Goal: Information Seeking & Learning: Learn about a topic

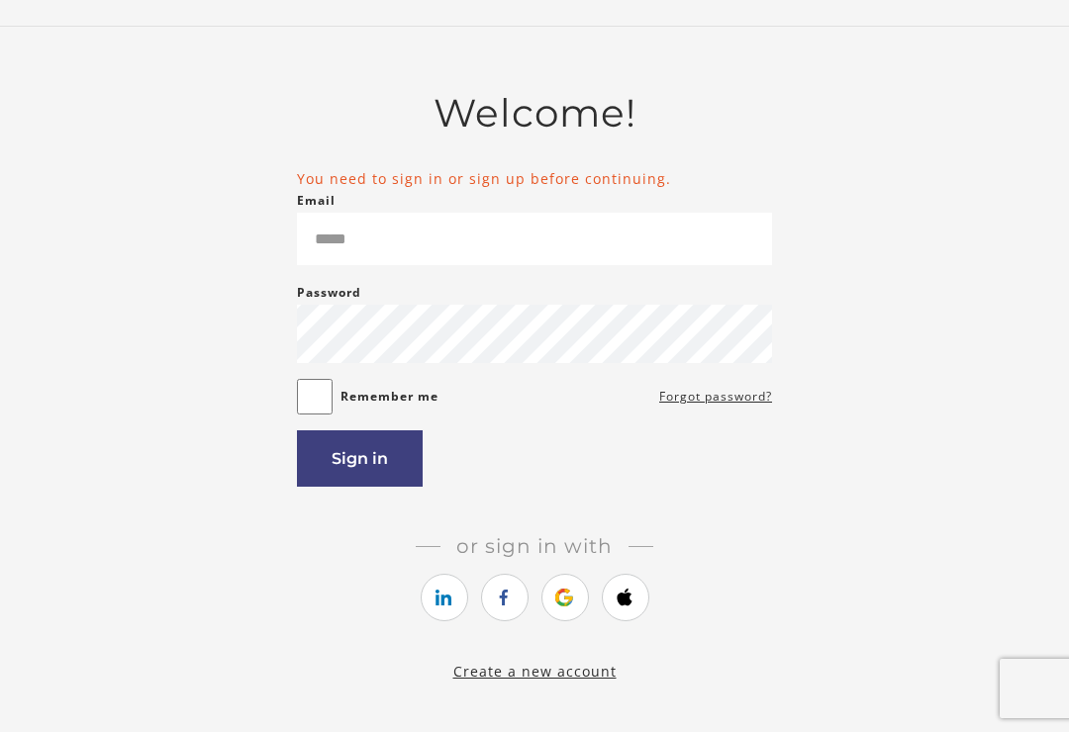
click at [1036, 299] on main "Welcome! You need to sign in or sign up before continuing. Email Please enter a…" at bounding box center [534, 387] width 1069 height 720
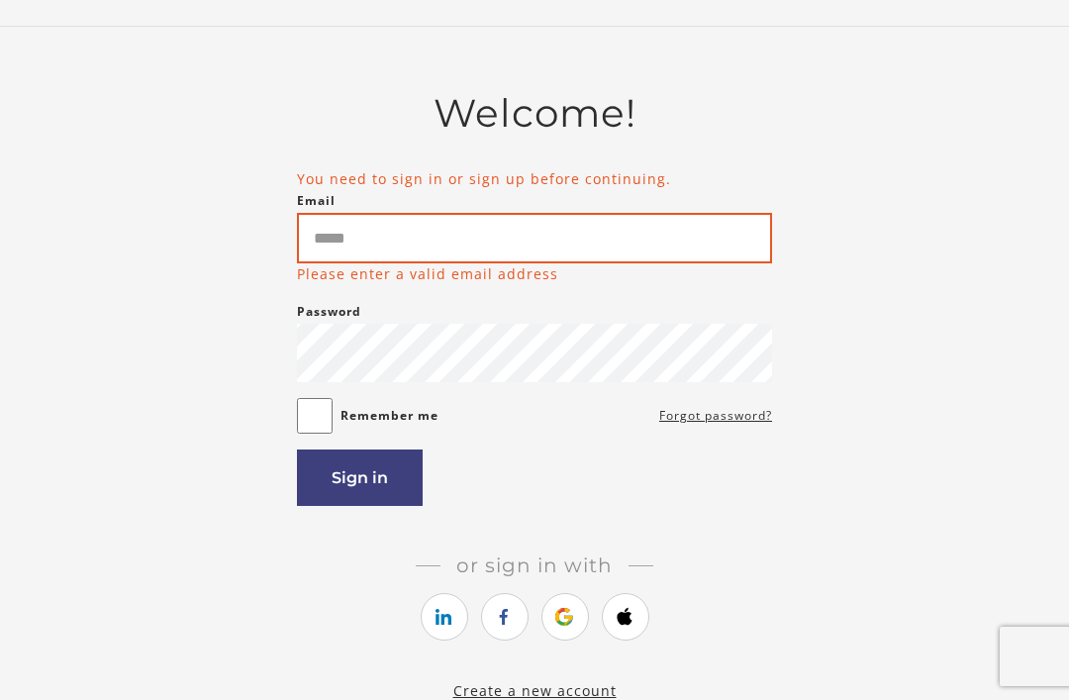
click at [456, 235] on input "Email" at bounding box center [534, 238] width 475 height 50
type input "**********"
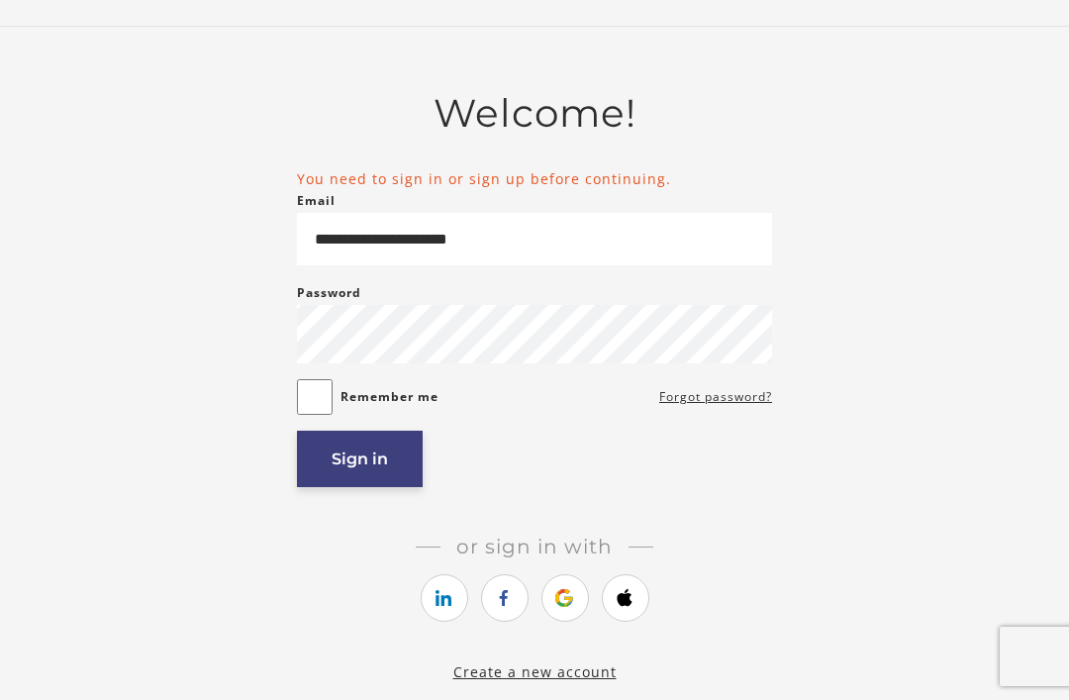
click at [359, 452] on button "Sign in" at bounding box center [360, 459] width 126 height 56
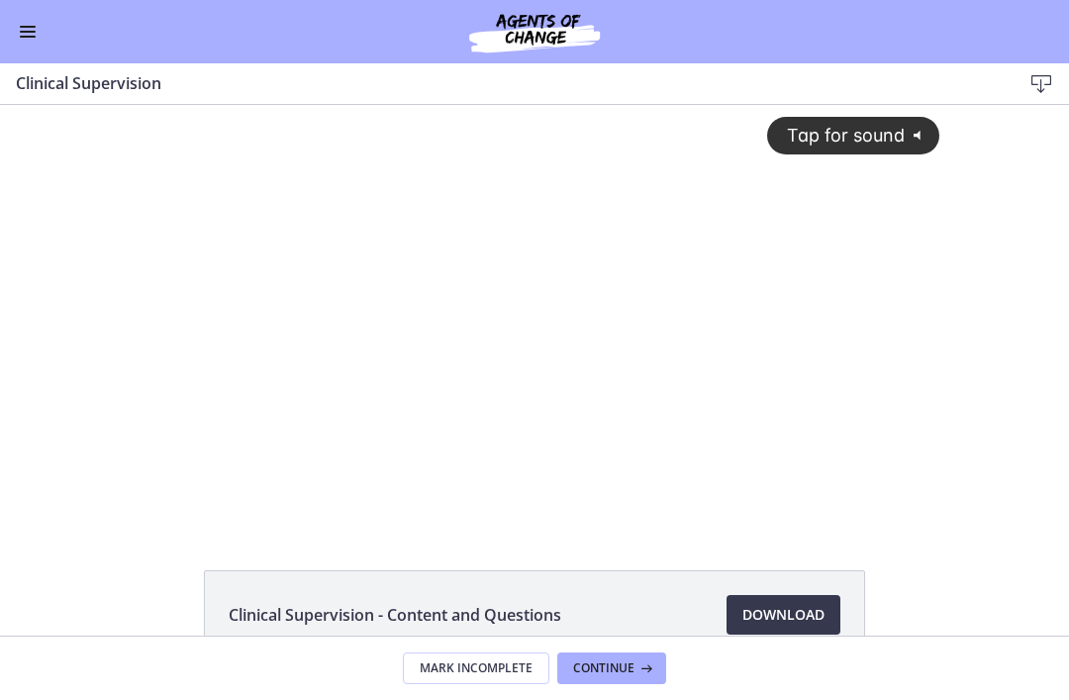
click at [485, 380] on div "Tap for sound @keyframes VOLUME_SMALL_WAVE_FLASH { 0% { opacity: 0; } 33% { opa…" at bounding box center [535, 299] width 834 height 388
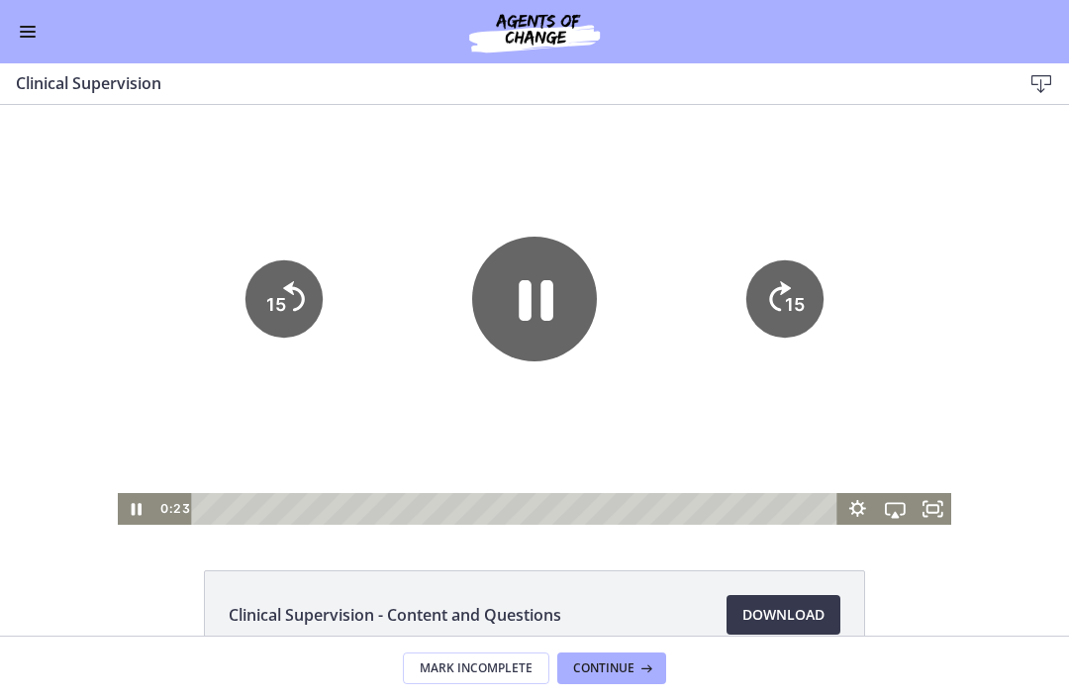
click at [535, 305] on icon "Pause" at bounding box center [534, 299] width 125 height 125
click at [38, 26] on button "Enable menu" at bounding box center [28, 32] width 24 height 24
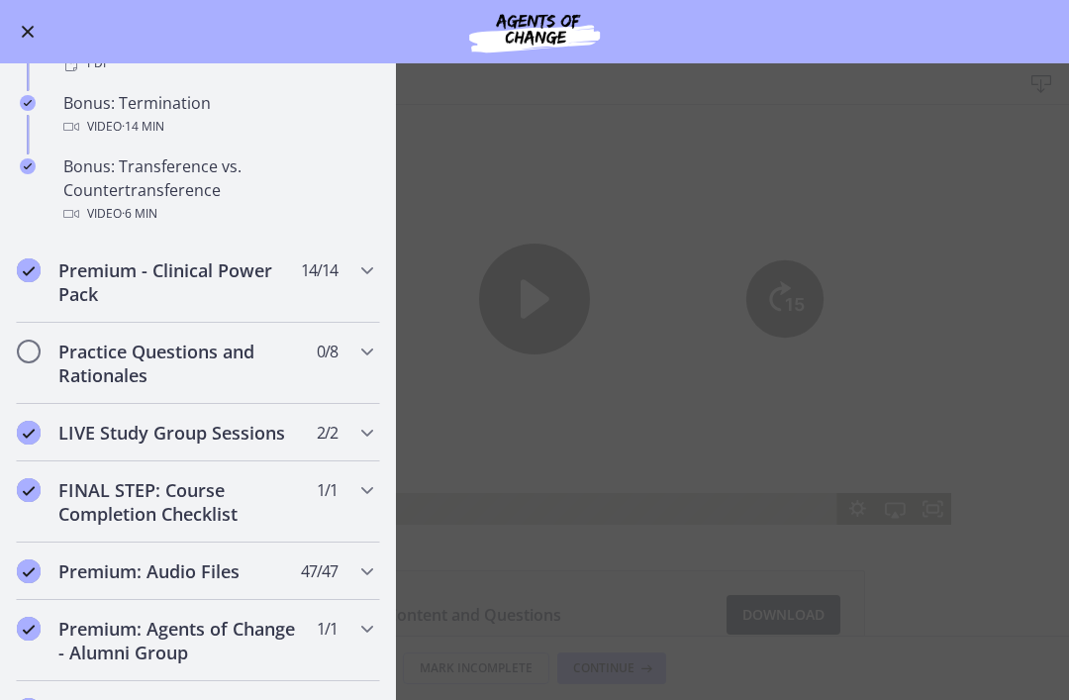
scroll to position [1268, 0]
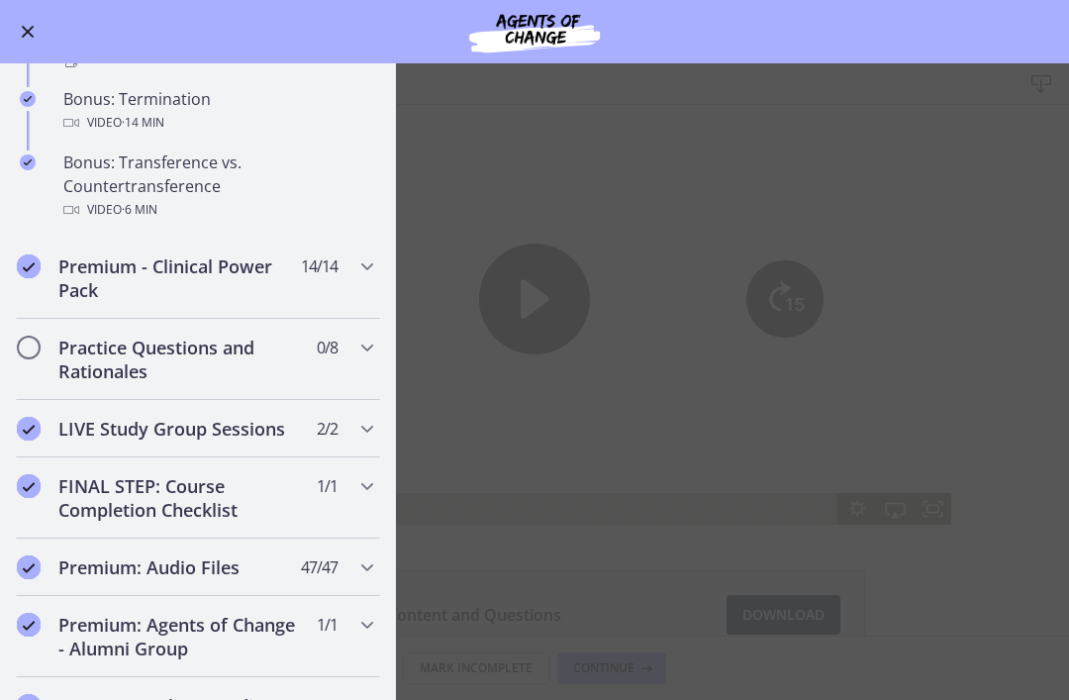
click at [479, 171] on main "Clinical Supervision Download Enable fullscreen Clinical Supervision - Content …" at bounding box center [534, 381] width 1069 height 636
click at [243, 355] on h2 "Practice Questions and Rationales" at bounding box center [179, 360] width 242 height 48
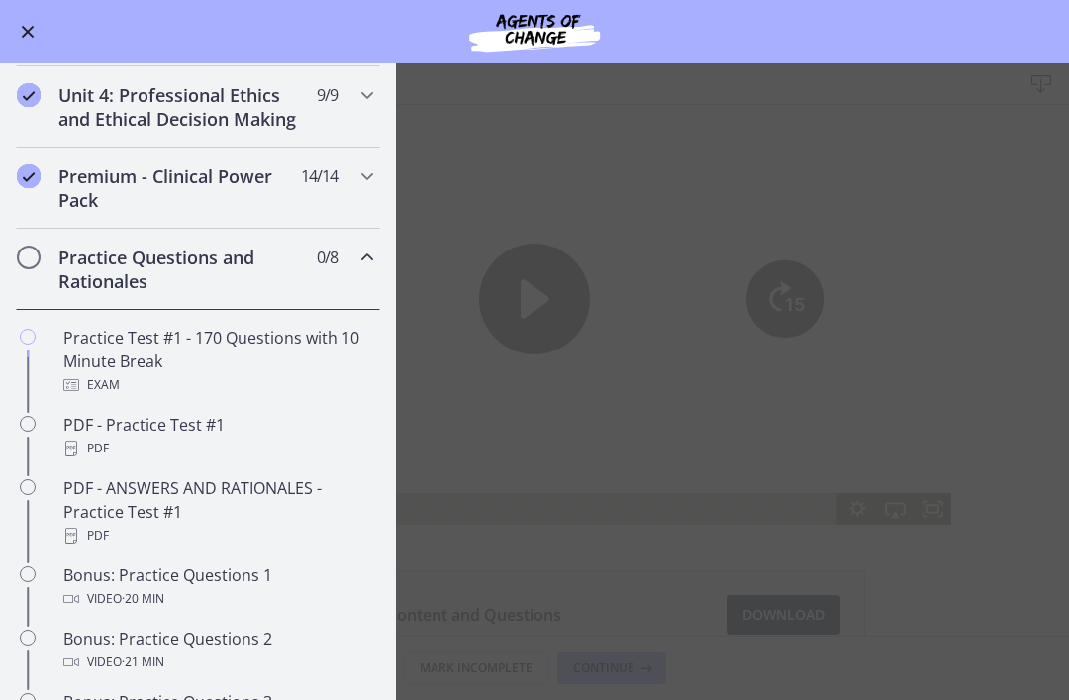
scroll to position [721, 0]
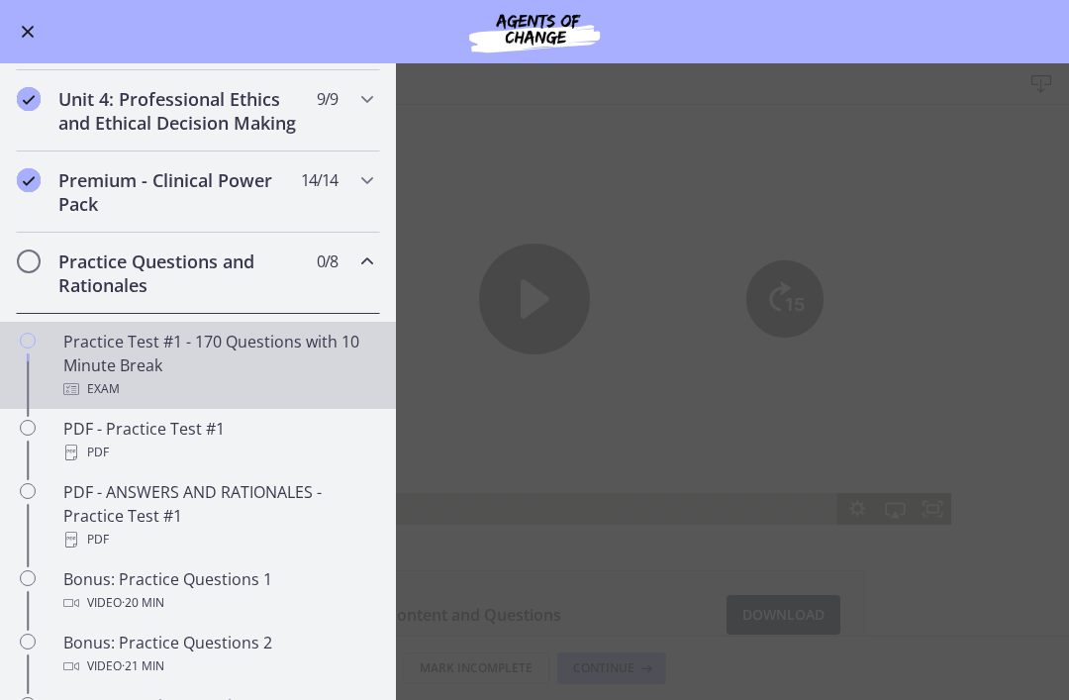
click at [249, 350] on div "Practice Test #1 - 170 Questions with 10 Minute Break Exam" at bounding box center [217, 365] width 309 height 71
